Goal: Find specific page/section: Find specific page/section

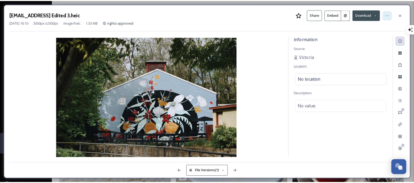
scroll to position [455, 0]
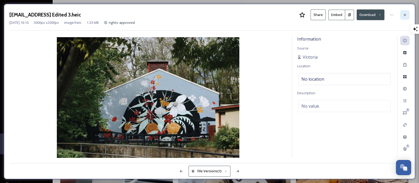
click at [406, 14] on icon at bounding box center [405, 15] width 4 height 4
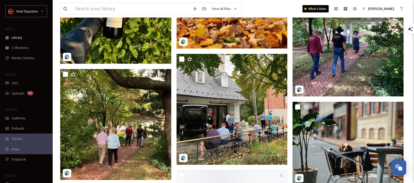
scroll to position [1249, 0]
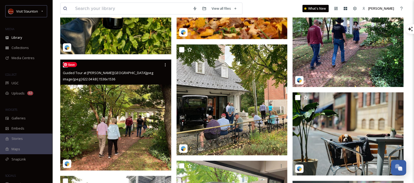
click at [144, 158] on img at bounding box center [115, 115] width 111 height 111
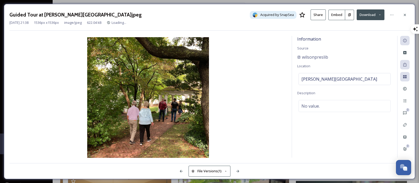
click at [349, 15] on icon at bounding box center [349, 14] width 3 height 3
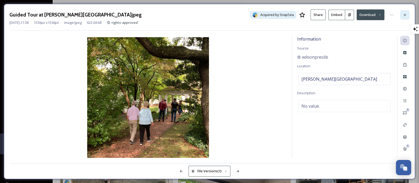
click at [403, 14] on icon at bounding box center [405, 15] width 4 height 4
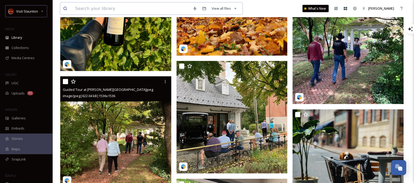
click at [154, 10] on input at bounding box center [132, 9] width 118 height 12
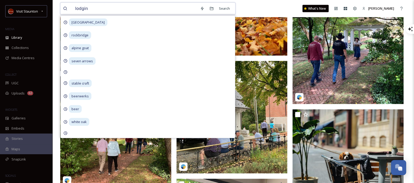
type input "lodging"
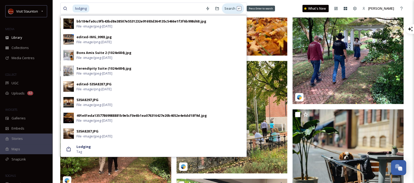
click at [230, 8] on div "Search Press Enter to search" at bounding box center [233, 8] width 22 height 10
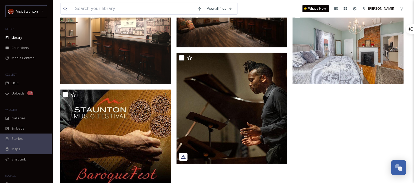
scroll to position [196, 0]
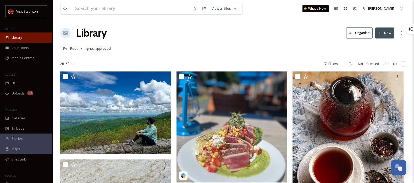
click at [20, 36] on span "Library" at bounding box center [17, 37] width 10 height 5
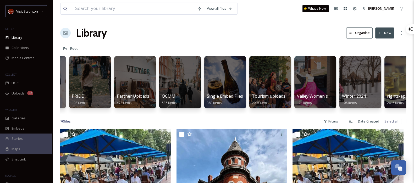
scroll to position [0, 195]
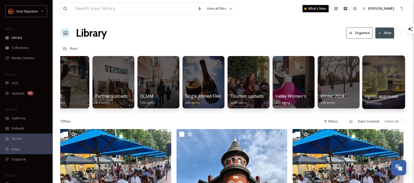
click at [382, 95] on span "rights-approved" at bounding box center [381, 97] width 33 height 6
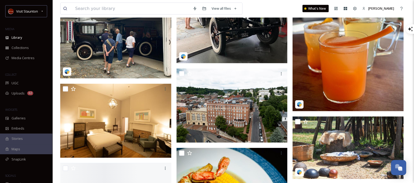
scroll to position [1488, 0]
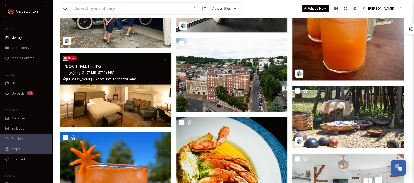
click at [143, 100] on img at bounding box center [115, 90] width 111 height 74
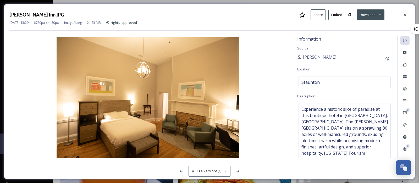
click at [350, 15] on icon at bounding box center [349, 14] width 3 height 3
click at [404, 13] on icon at bounding box center [405, 15] width 4 height 4
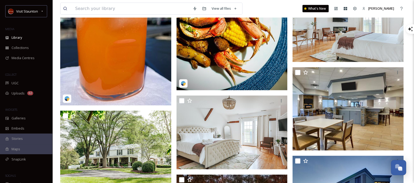
scroll to position [1608, 0]
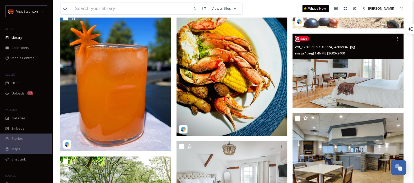
click at [354, 84] on img at bounding box center [348, 71] width 111 height 74
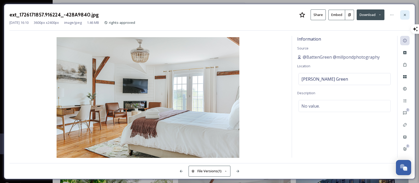
click at [405, 14] on icon at bounding box center [405, 15] width 4 height 4
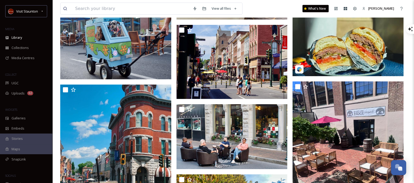
scroll to position [2102, 0]
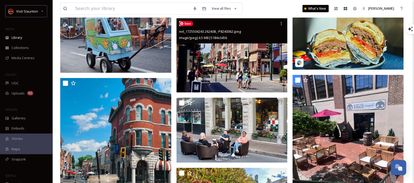
click at [223, 78] on img at bounding box center [232, 55] width 111 height 74
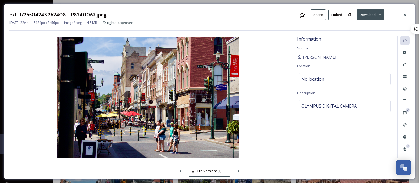
click at [349, 17] on button at bounding box center [349, 15] width 9 height 10
click at [403, 15] on icon at bounding box center [405, 15] width 4 height 4
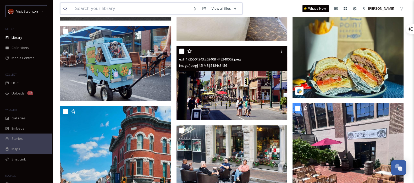
click at [146, 11] on input at bounding box center [132, 9] width 118 height 12
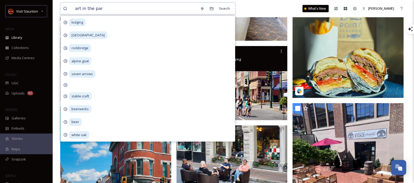
type input "art in the park"
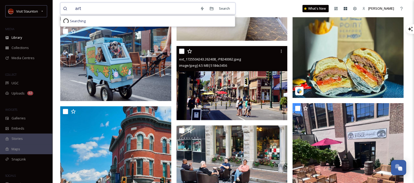
type input "art"
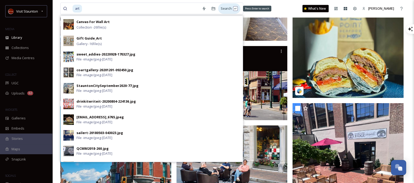
click at [228, 8] on div "Search Press Enter to search" at bounding box center [229, 8] width 22 height 10
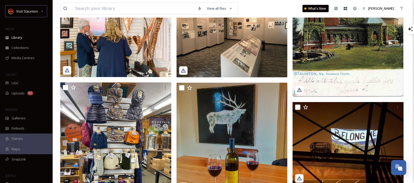
scroll to position [11198, 0]
